Goal: Information Seeking & Learning: Learn about a topic

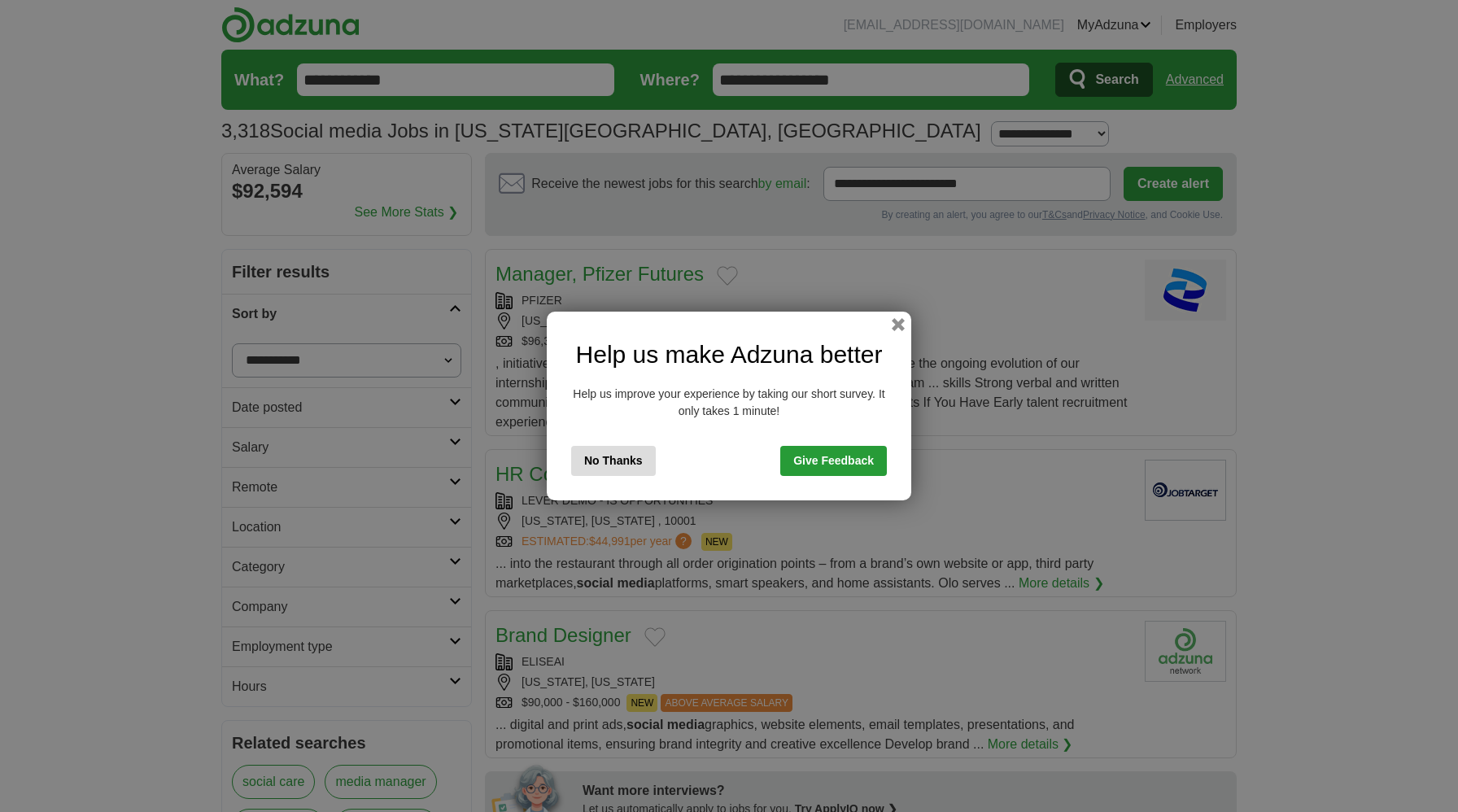
click at [611, 472] on button "No Thanks" at bounding box center [613, 460] width 84 height 30
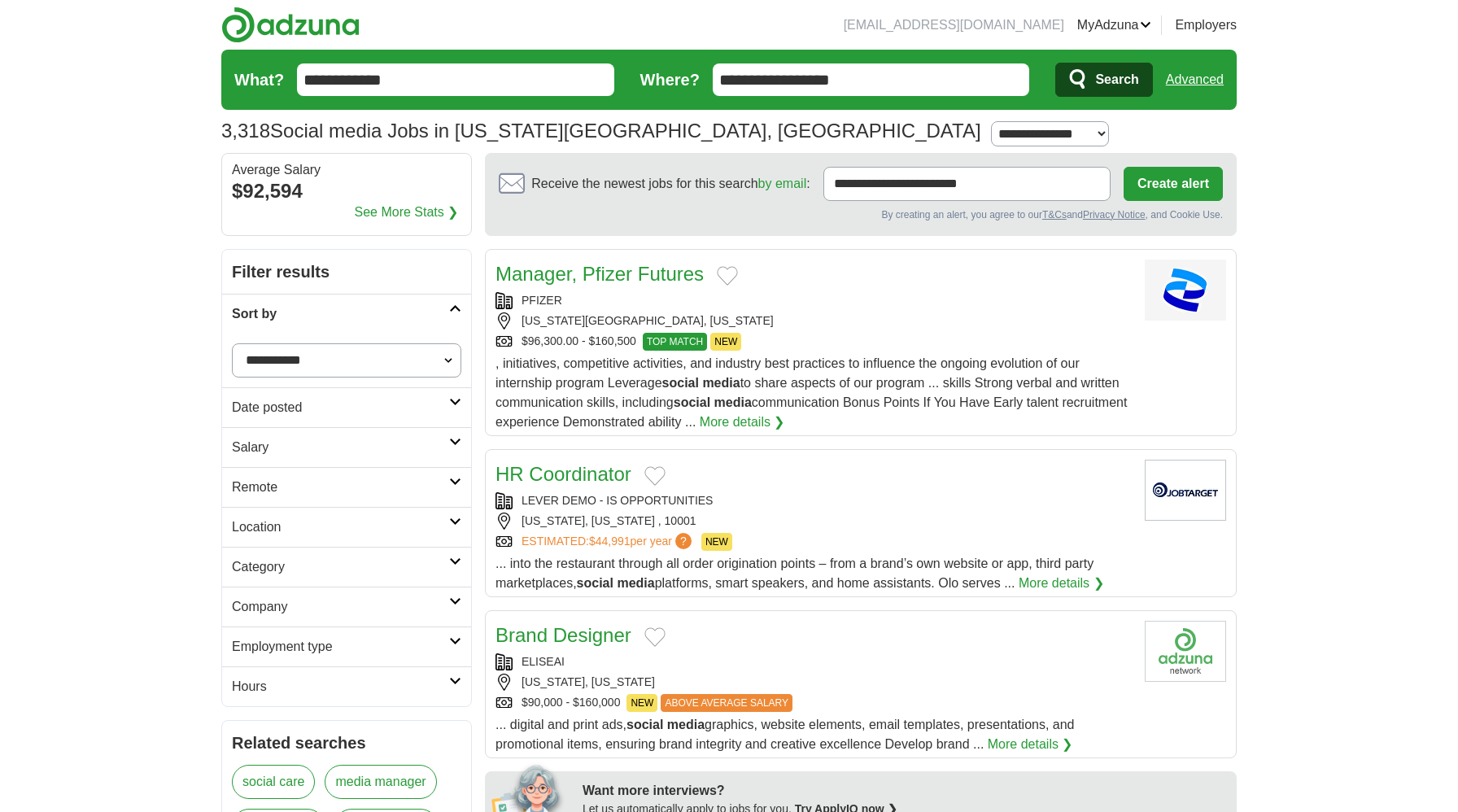
click at [579, 269] on link "Manager, Pfizer Futures" at bounding box center [600, 274] width 208 height 22
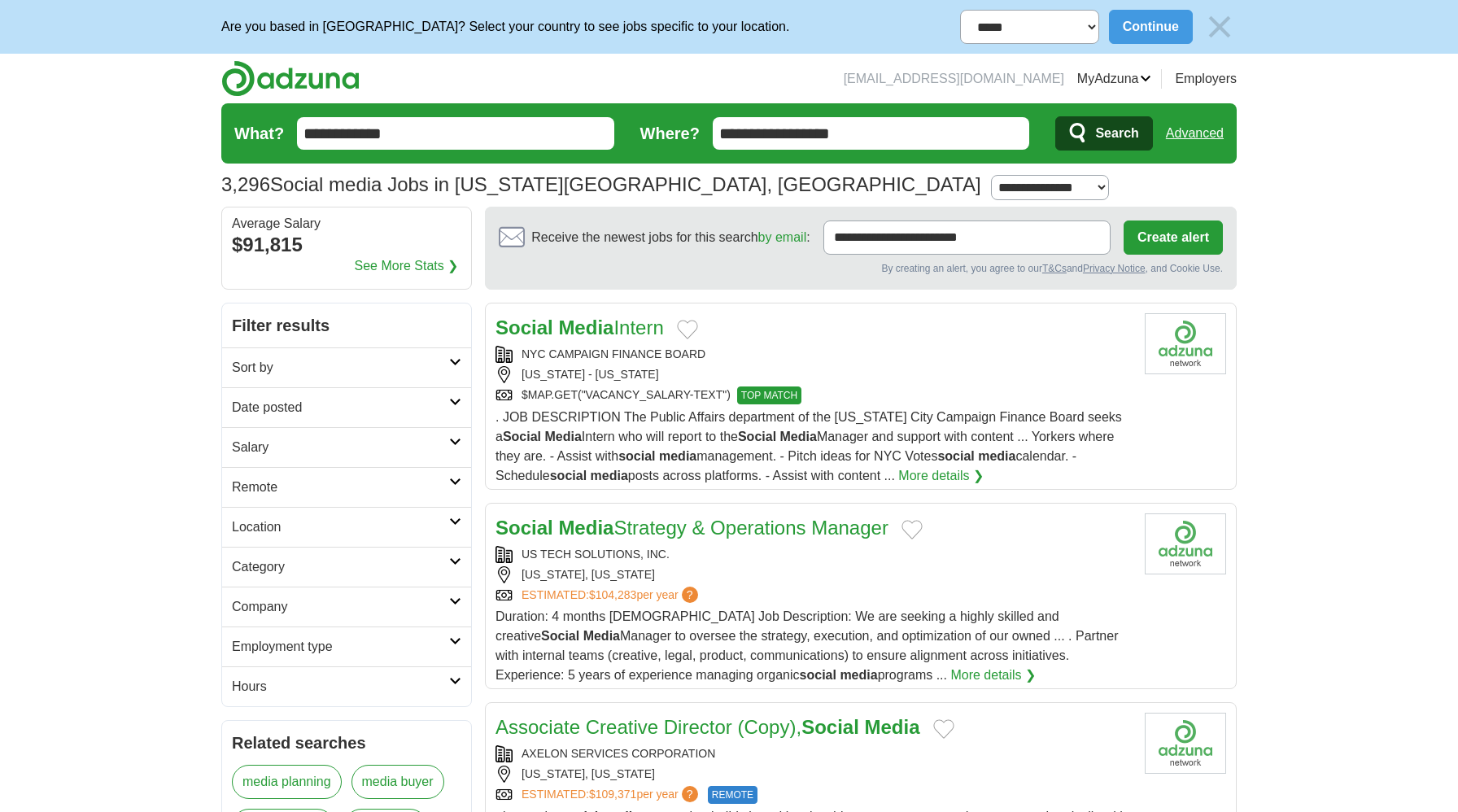
click at [458, 348] on link "Sort by" at bounding box center [346, 367] width 249 height 40
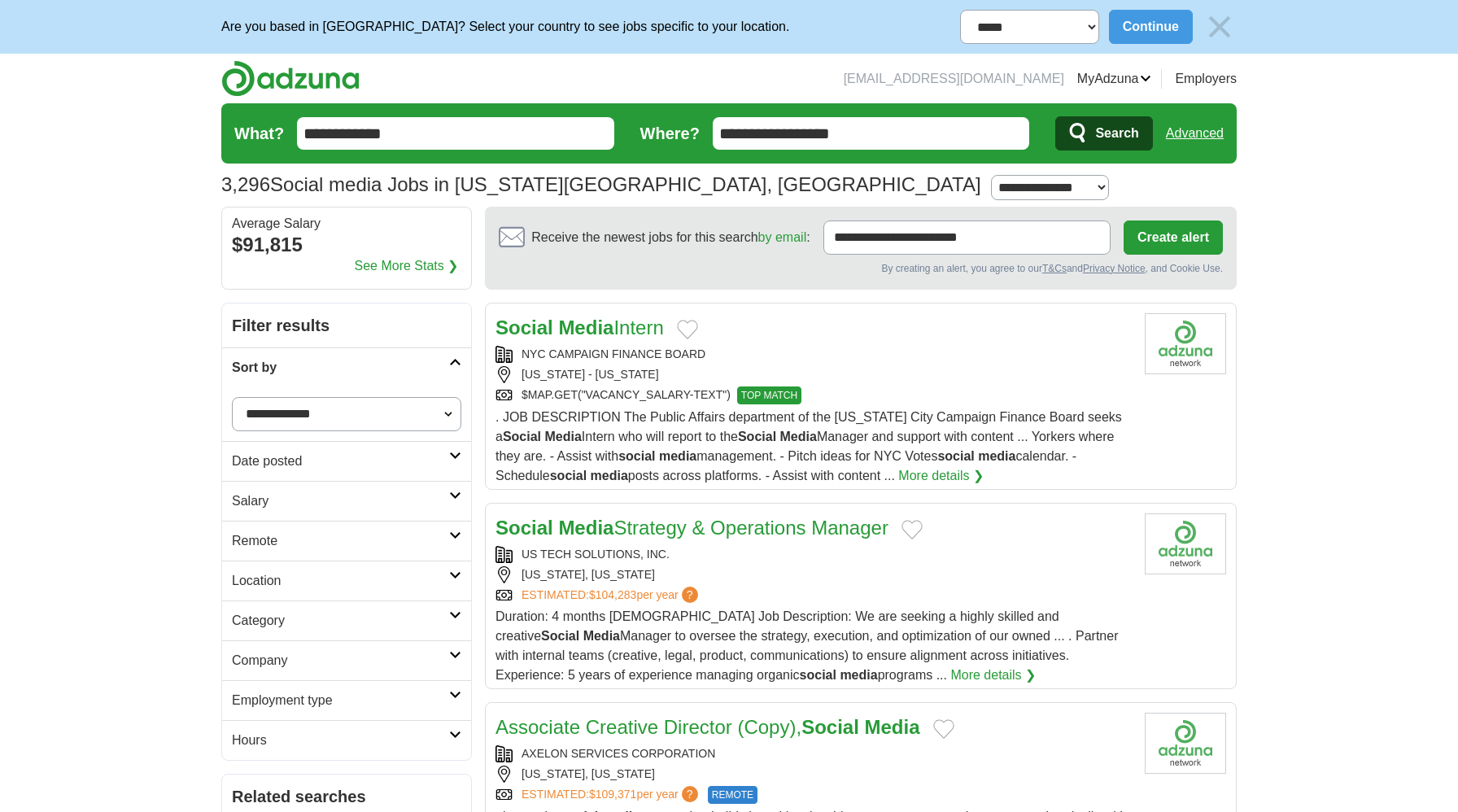
click at [458, 348] on link "Sort by" at bounding box center [346, 367] width 249 height 40
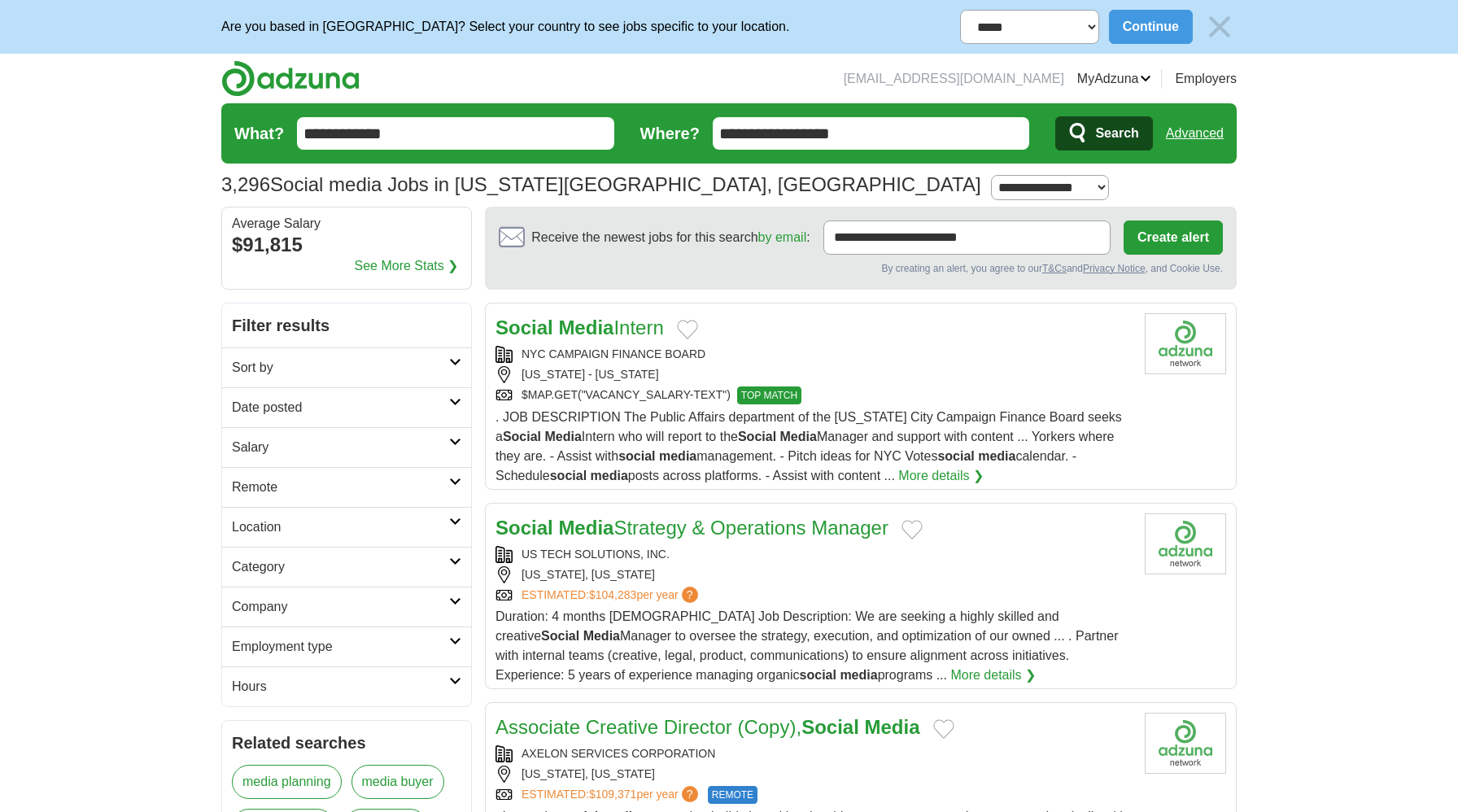
click at [442, 480] on h2 "Remote" at bounding box center [341, 487] width 218 height 20
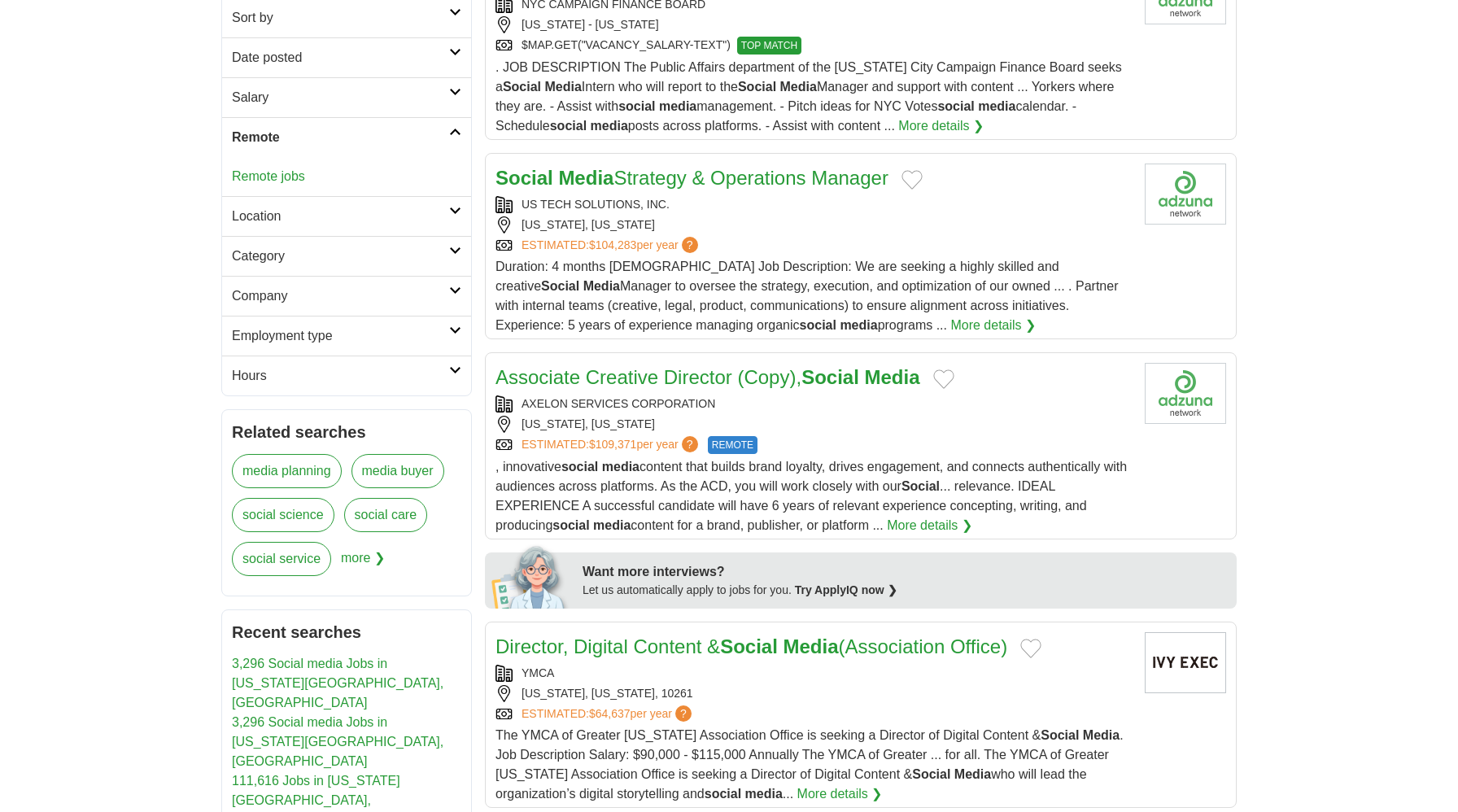
scroll to position [361, 0]
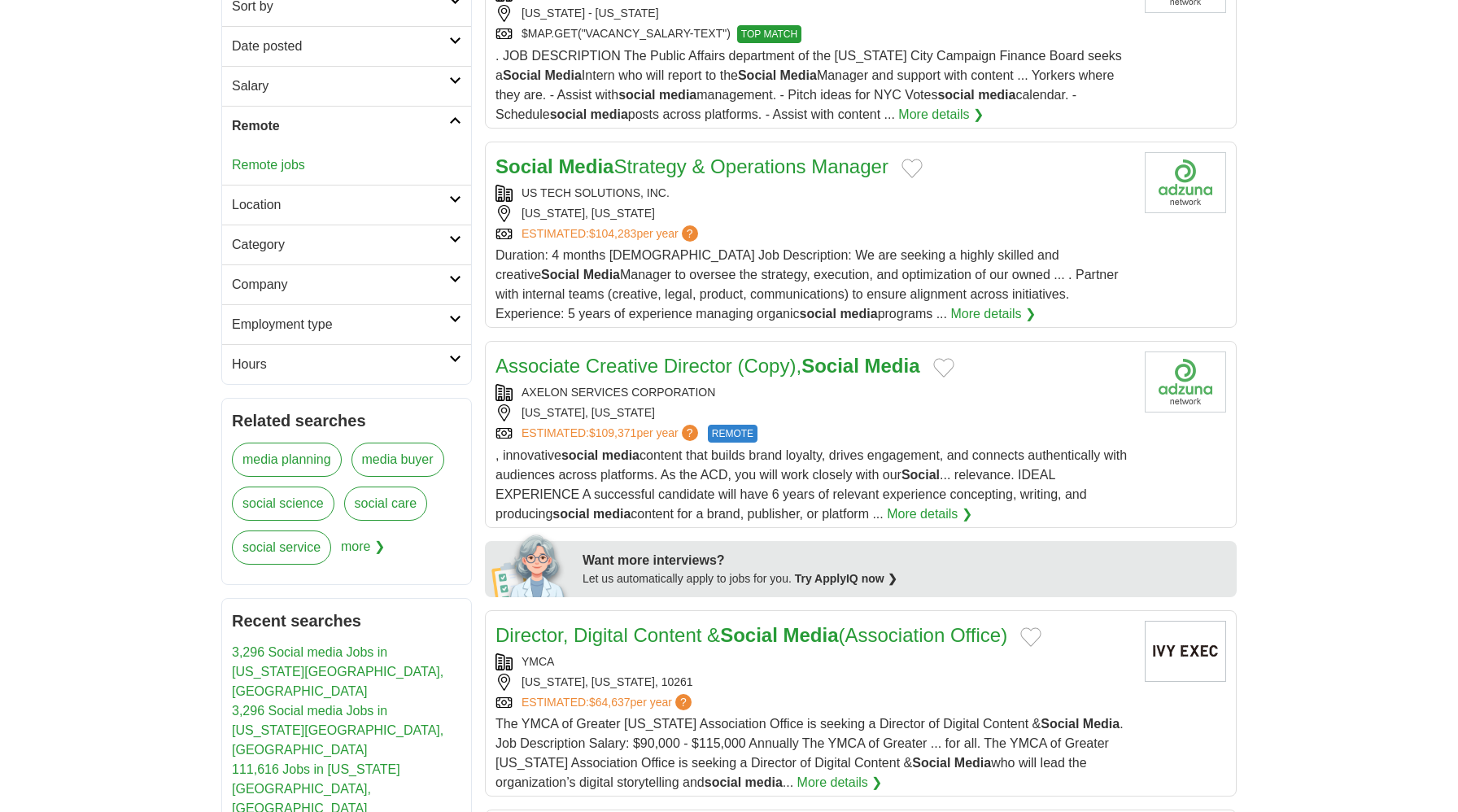
click at [814, 374] on strong "Social" at bounding box center [830, 366] width 58 height 22
